Goal: Find specific page/section: Find specific page/section

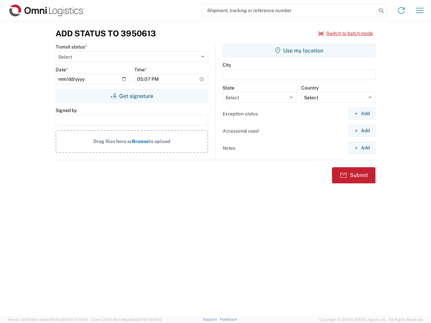
click at [289, 10] on input "search" at bounding box center [289, 10] width 174 height 13
click at [381, 11] on icon at bounding box center [380, 10] width 9 height 9
click at [401, 10] on icon at bounding box center [401, 10] width 11 height 11
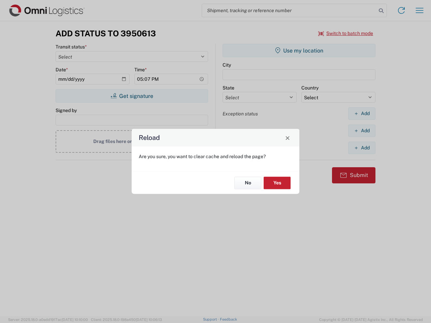
click at [419, 10] on div "Reload Are you sure, you want to clear cache and reload the page? No Yes" at bounding box center [215, 161] width 431 height 323
click at [346, 33] on div "Reload Are you sure, you want to clear cache and reload the page? No Yes" at bounding box center [215, 161] width 431 height 323
click at [132, 96] on div "Reload Are you sure, you want to clear cache and reload the page? No Yes" at bounding box center [215, 161] width 431 height 323
click at [299, 50] on div "Reload Are you sure, you want to clear cache and reload the page? No Yes" at bounding box center [215, 161] width 431 height 323
click at [361, 113] on div "Reload Are you sure, you want to clear cache and reload the page? No Yes" at bounding box center [215, 161] width 431 height 323
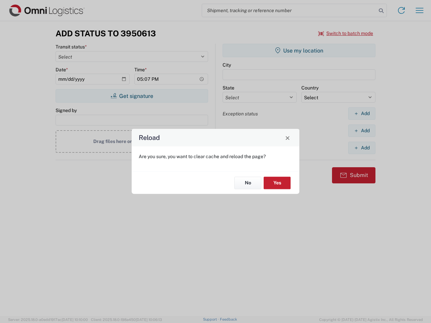
click at [361, 131] on div "Reload Are you sure, you want to clear cache and reload the page? No Yes" at bounding box center [215, 161] width 431 height 323
click at [361, 148] on div "Reload Are you sure, you want to clear cache and reload the page? No Yes" at bounding box center [215, 161] width 431 height 323
